Goal: Task Accomplishment & Management: Use online tool/utility

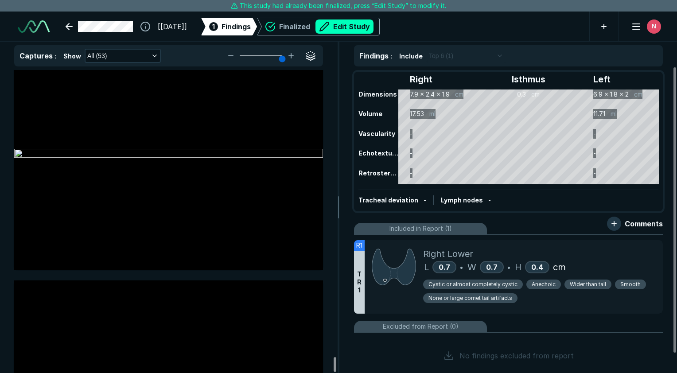
scroll to position [12537, 0]
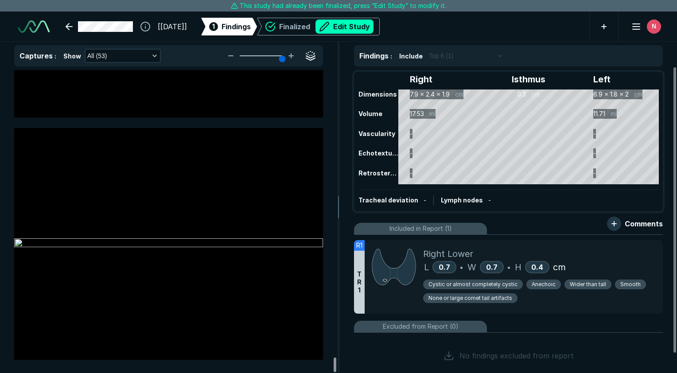
drag, startPoint x: 333, startPoint y: 157, endPoint x: 334, endPoint y: 369, distance: 212.2
click at [334, 369] on div at bounding box center [335, 365] width 3 height 15
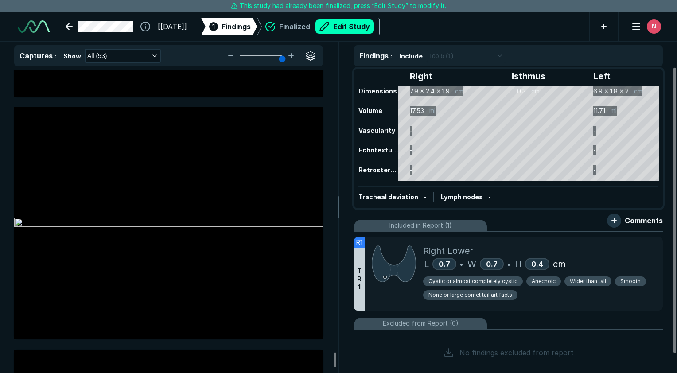
scroll to position [0, 0]
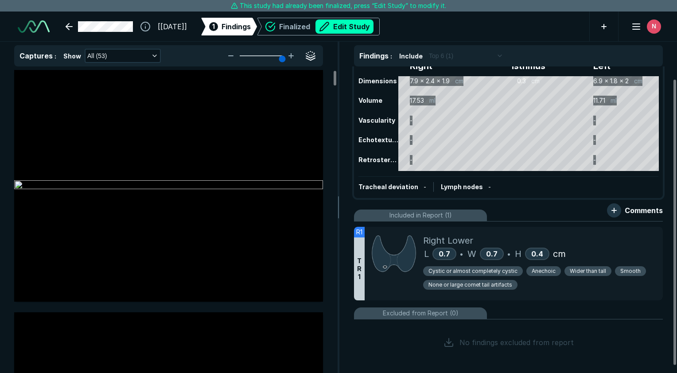
scroll to position [20, 0]
